Goal: Transaction & Acquisition: Purchase product/service

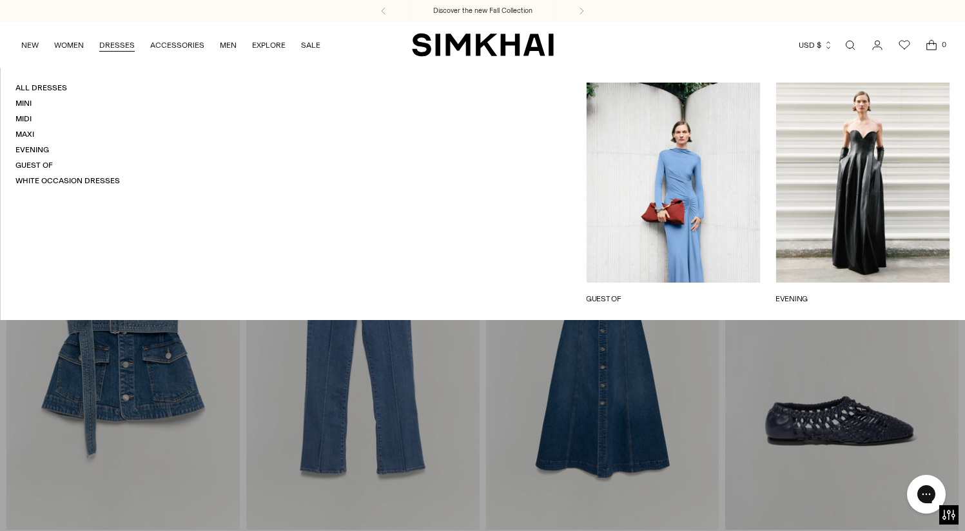
click at [113, 41] on link "DRESSES" at bounding box center [116, 45] width 35 height 28
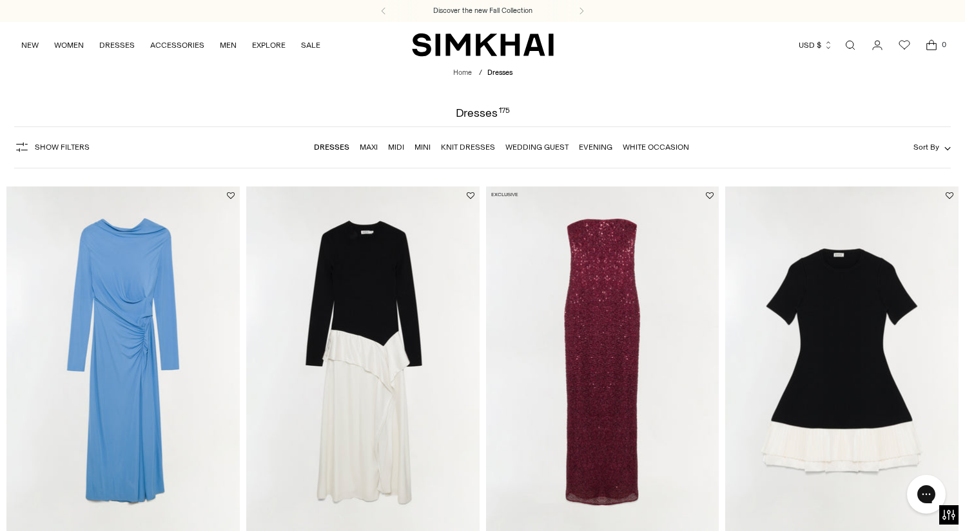
click at [656, 147] on link "White Occasion" at bounding box center [656, 146] width 66 height 9
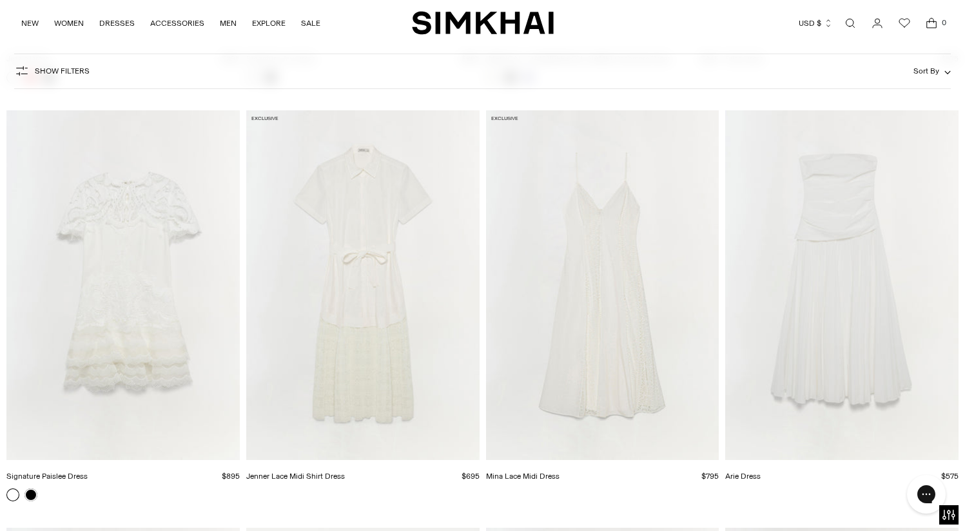
scroll to position [2572, 0]
click at [0, 0] on img "Arie Dress" at bounding box center [0, 0] width 0 height 0
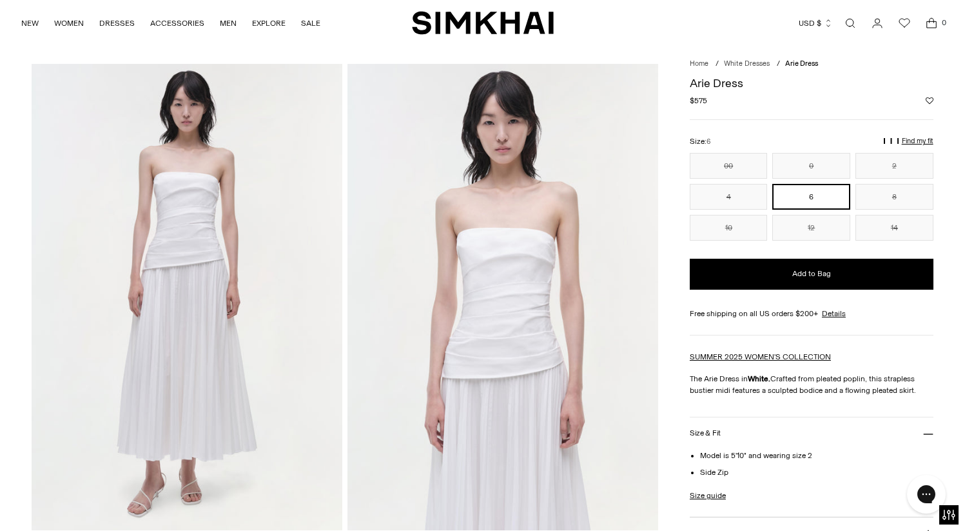
scroll to position [22, 0]
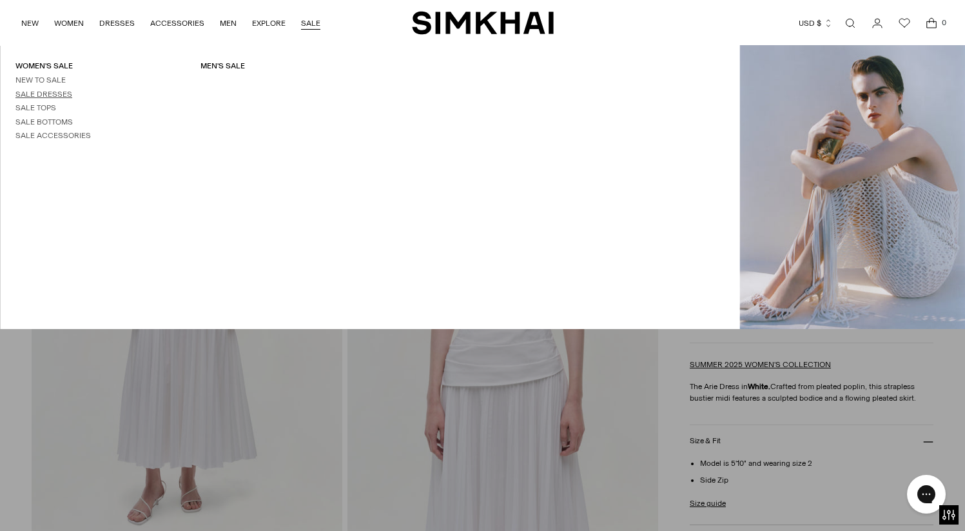
click at [55, 90] on link "Sale Dresses" at bounding box center [43, 94] width 57 height 9
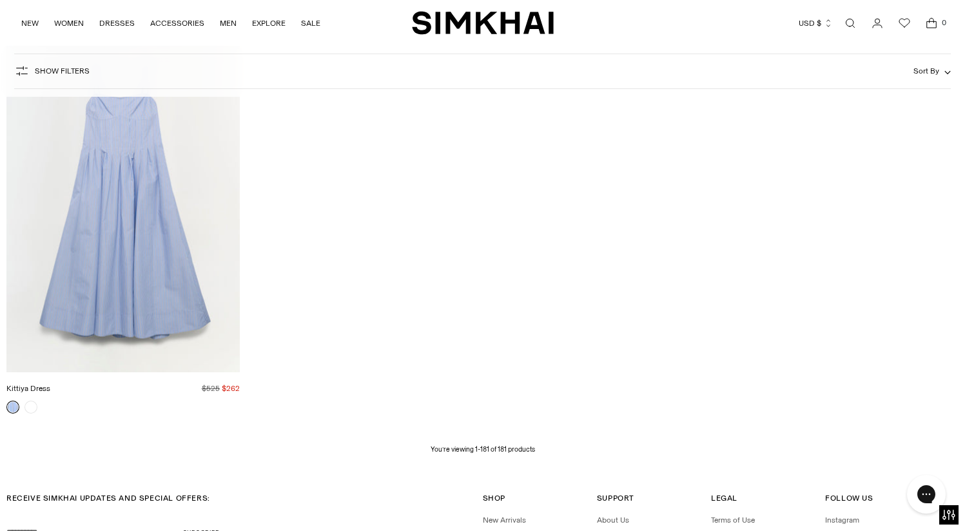
scroll to position [19045, 0]
